Goal: Information Seeking & Learning: Find contact information

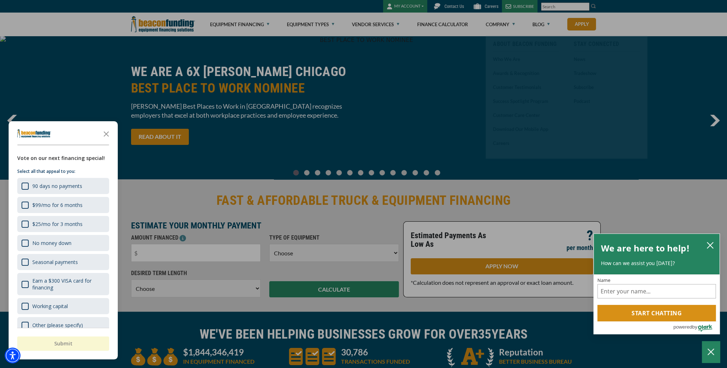
click at [451, 6] on div at bounding box center [363, 184] width 727 height 368
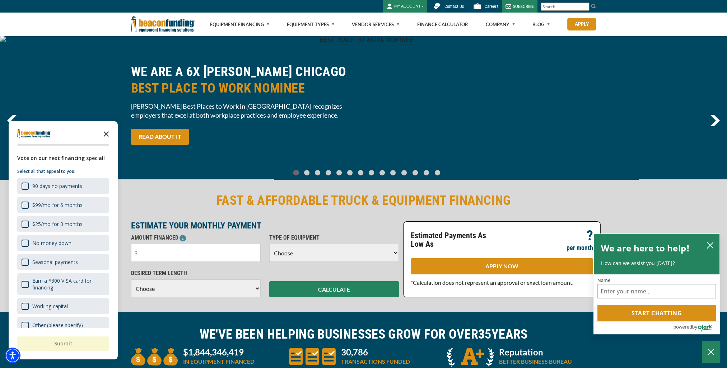
click at [107, 134] on icon "Close the survey" at bounding box center [106, 133] width 14 height 14
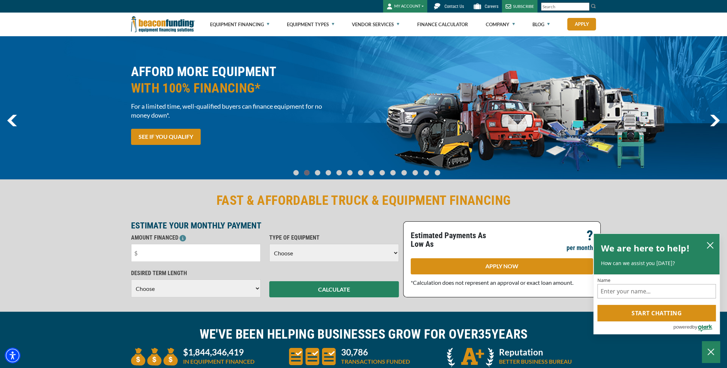
click at [454, 6] on span "Contact Us" at bounding box center [454, 6] width 19 height 5
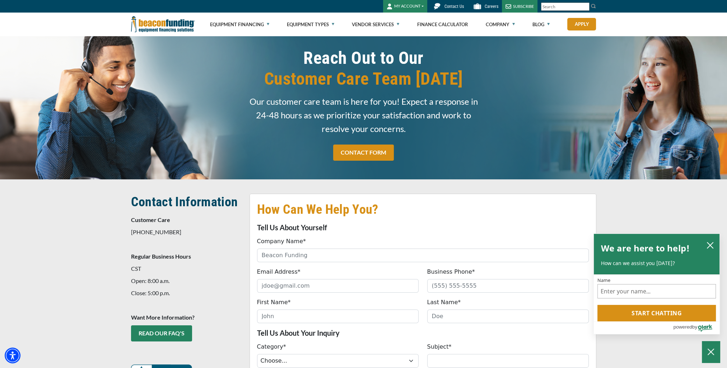
click at [82, 245] on div "How Can We Help You? Tell Us About Yourself Company Name* Please provide a vali…" at bounding box center [363, 340] width 727 height 321
click at [710, 245] on icon "close chatbox" at bounding box center [710, 246] width 6 height 6
